Goal: Browse casually

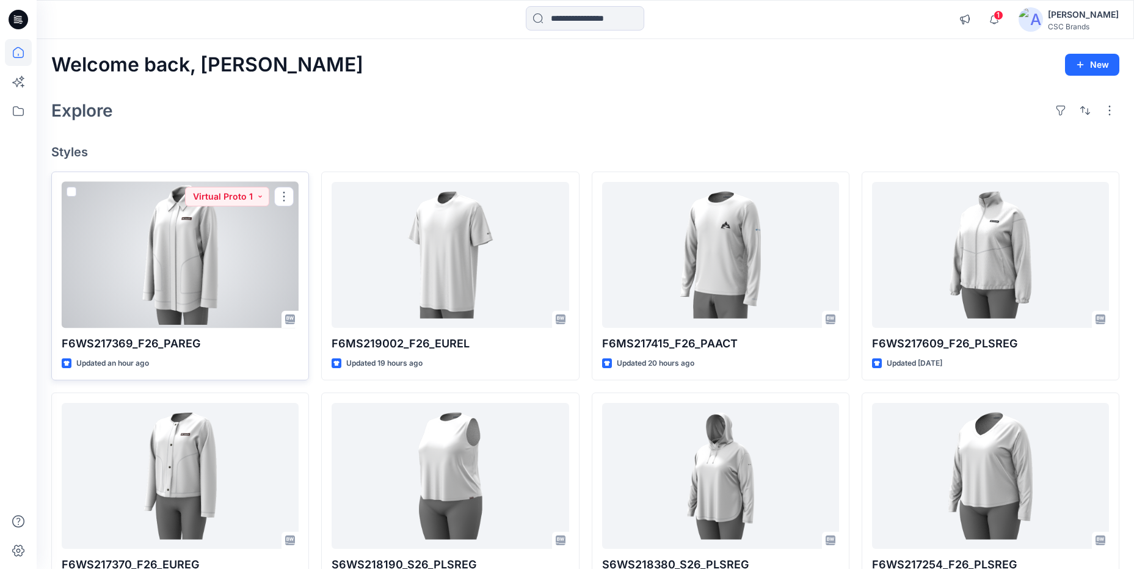
click at [219, 256] on div at bounding box center [180, 255] width 237 height 146
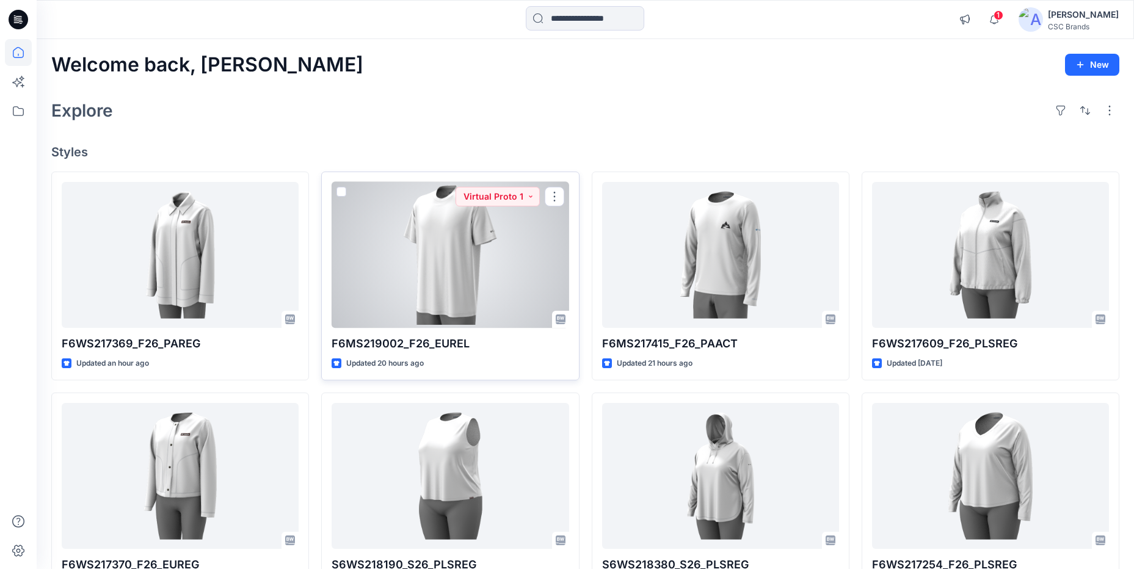
click at [483, 307] on div at bounding box center [449, 255] width 237 height 146
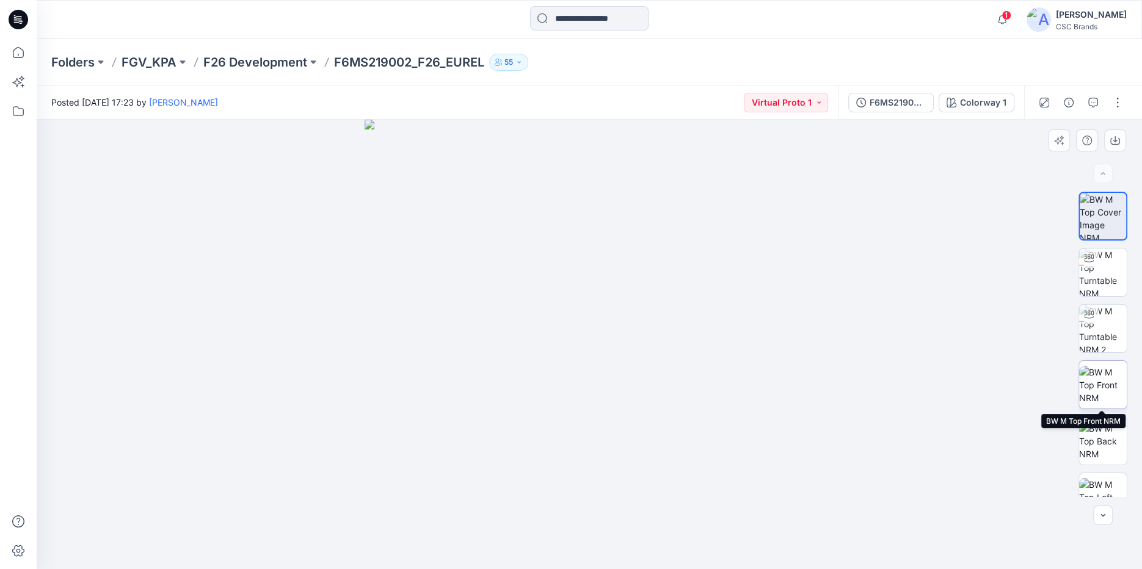
click at [1103, 389] on img at bounding box center [1103, 385] width 48 height 38
